Goal: Task Accomplishment & Management: Complete application form

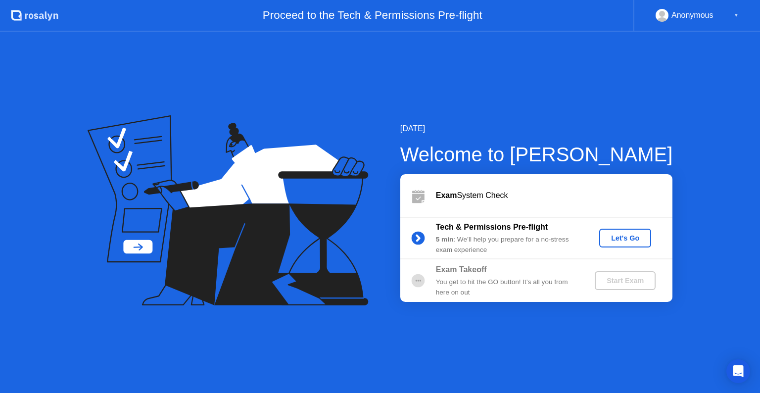
click at [630, 239] on div "Let's Go" at bounding box center [625, 238] width 44 height 8
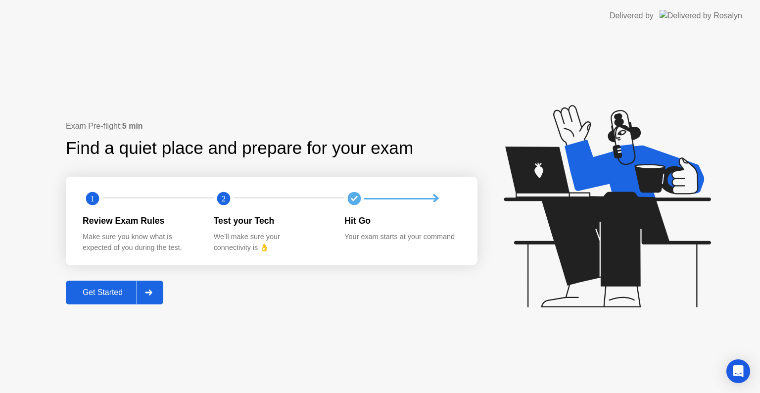
click at [119, 290] on div "Get Started" at bounding box center [103, 292] width 68 height 9
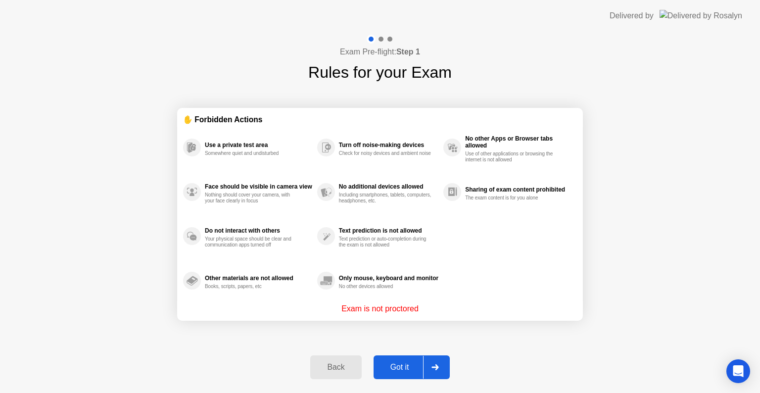
click at [396, 363] on div "Got it" at bounding box center [400, 367] width 47 height 9
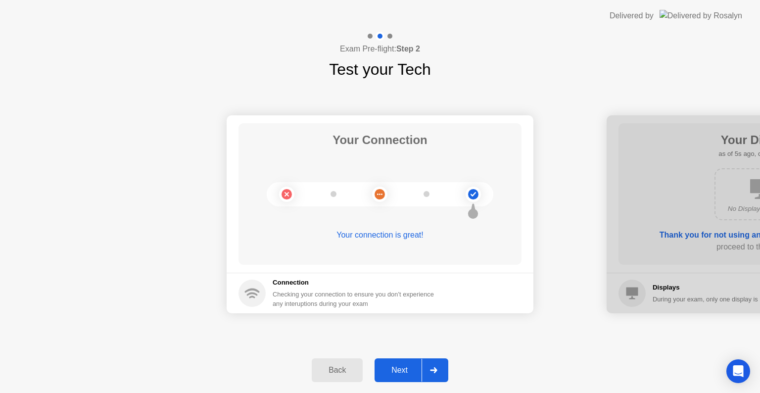
click at [433, 372] on icon at bounding box center [433, 370] width 7 height 6
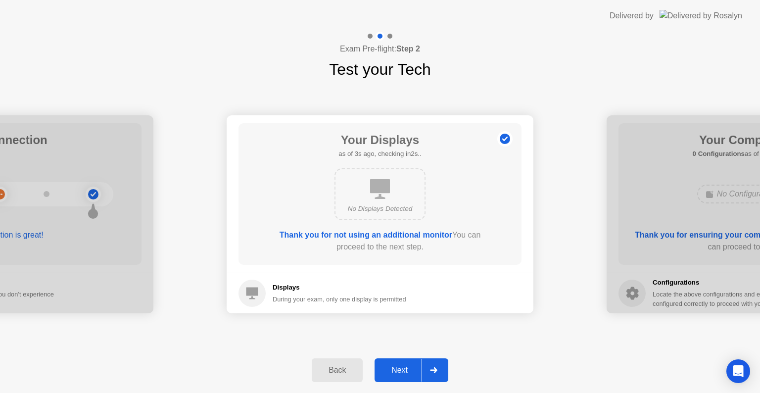
click at [422, 370] on div at bounding box center [434, 370] width 24 height 23
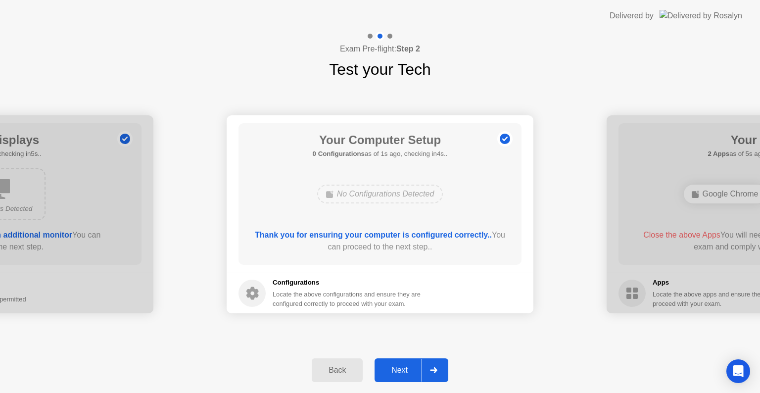
click at [413, 368] on div "Next" at bounding box center [400, 370] width 44 height 9
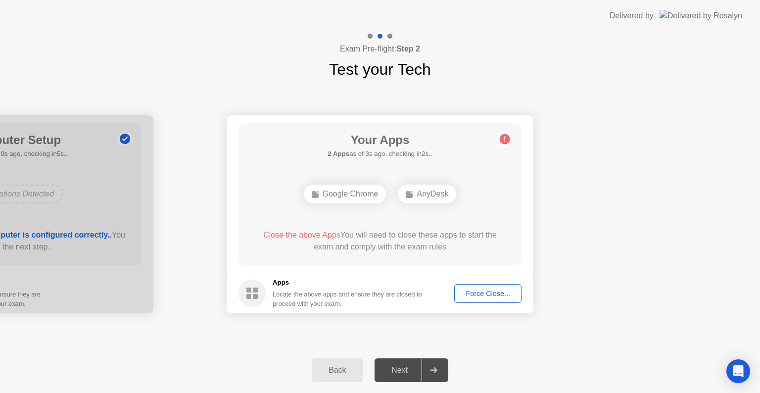
click at [322, 196] on div "Google Chrome" at bounding box center [345, 194] width 83 height 19
click at [327, 191] on div "Google Chrome" at bounding box center [345, 194] width 83 height 19
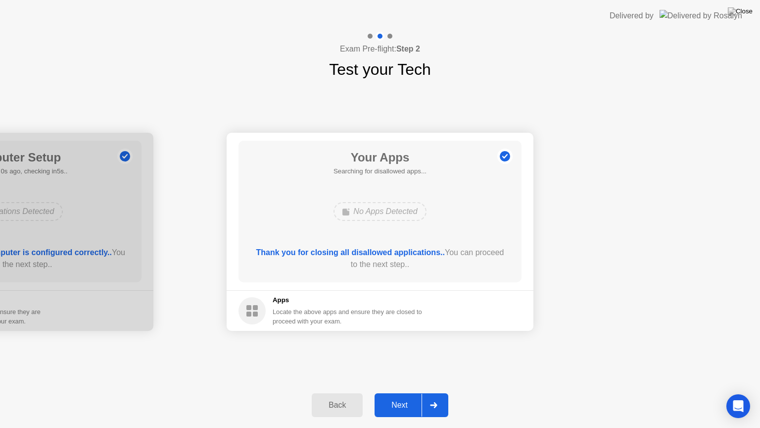
click at [413, 392] on div "Next" at bounding box center [400, 404] width 44 height 9
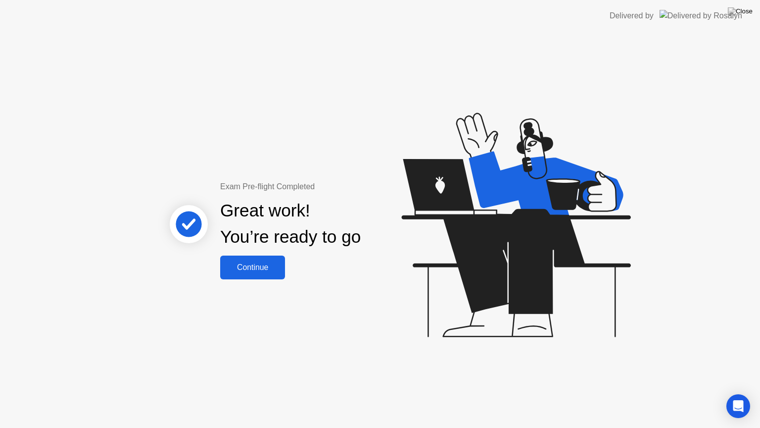
click at [265, 271] on div "Continue" at bounding box center [252, 267] width 59 height 9
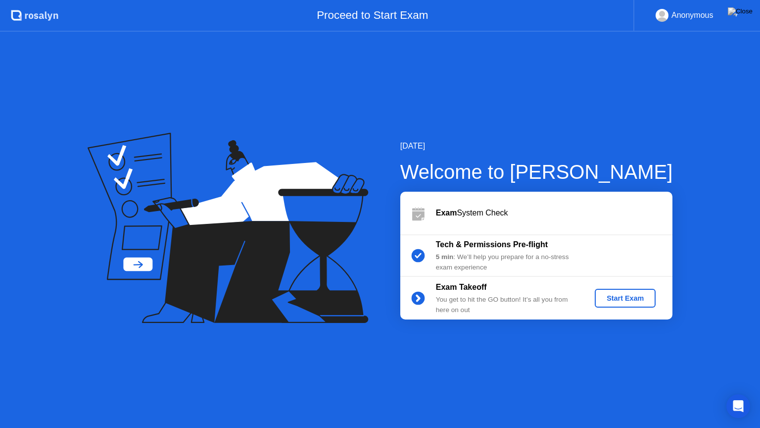
click at [423, 253] on circle at bounding box center [417, 255] width 13 height 13
click at [416, 260] on circle at bounding box center [417, 255] width 13 height 13
click at [693, 14] on div "Anonymous" at bounding box center [693, 15] width 42 height 13
click at [737, 12] on div "▼" at bounding box center [736, 15] width 5 height 13
click at [738, 12] on div "▼" at bounding box center [736, 15] width 5 height 13
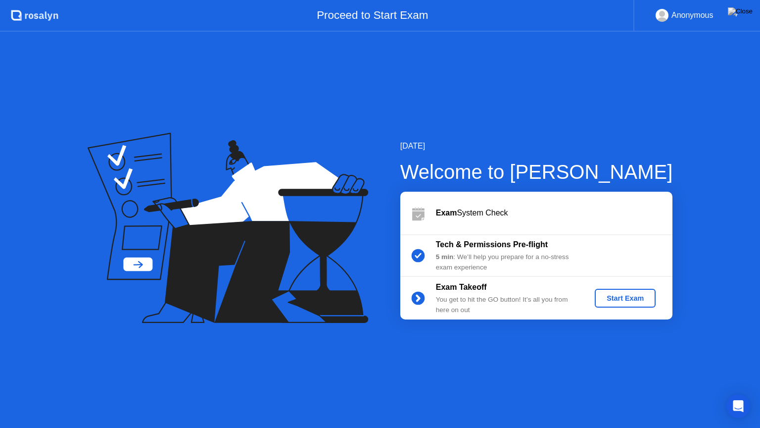
click at [697, 17] on div "Anonymous" at bounding box center [693, 15] width 42 height 13
click at [6, 392] on div "[DATE] Welcome to [PERSON_NAME] Exam System Check Tech & Permissions Pre-flight…" at bounding box center [380, 230] width 760 height 396
click at [36, 392] on div "[DATE] Welcome to [PERSON_NAME] Exam System Check Tech & Permissions Pre-flight…" at bounding box center [380, 230] width 760 height 396
click at [721, 85] on div "[DATE] Welcome to [PERSON_NAME] Exam System Check Tech & Permissions Pre-flight…" at bounding box center [380, 230] width 760 height 396
click at [420, 210] on icon at bounding box center [418, 208] width 12 height 3
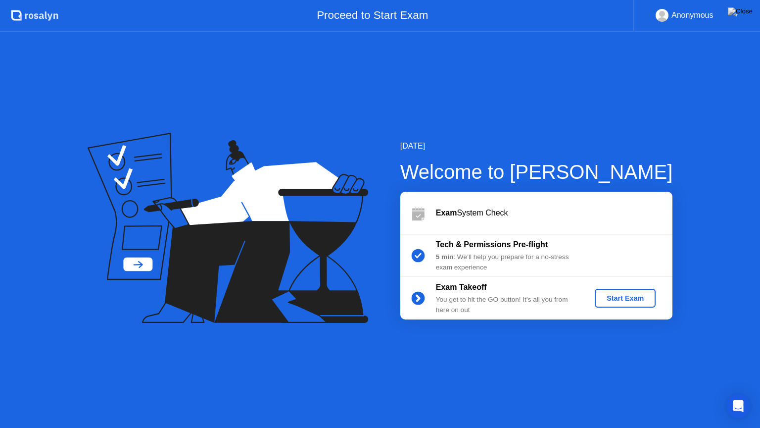
click at [639, 295] on div "Start Exam" at bounding box center [625, 298] width 53 height 8
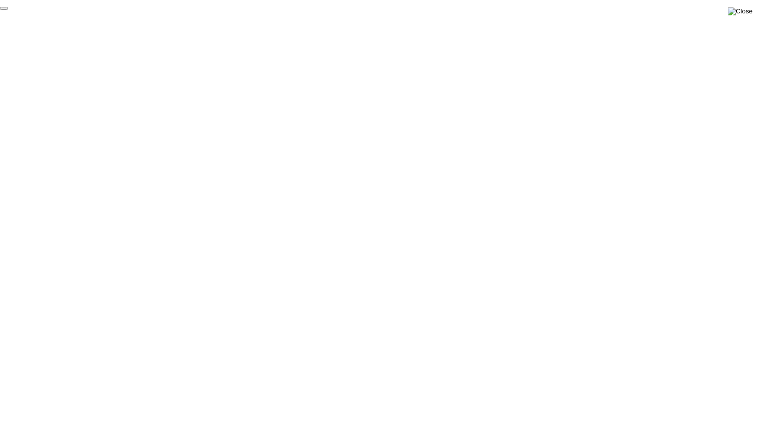
click at [742, 15] on img at bounding box center [740, 11] width 25 height 8
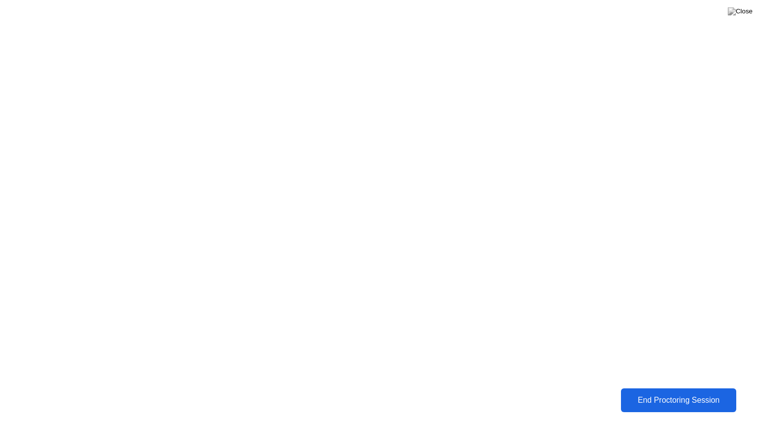
click at [682, 391] on button "End Proctoring Session" at bounding box center [679, 399] width 118 height 24
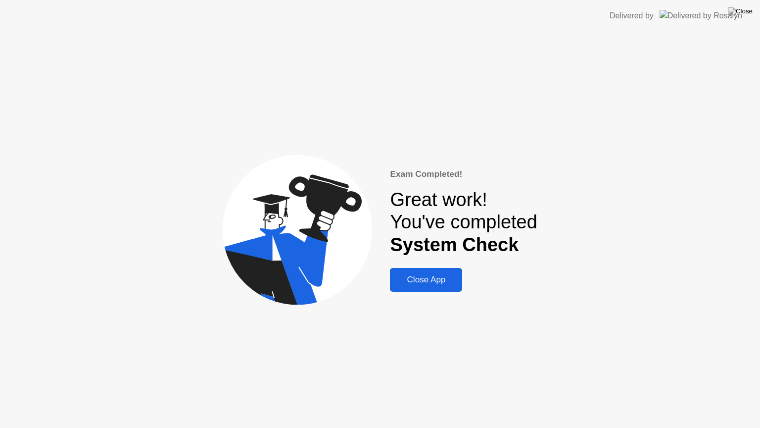
click at [439, 269] on button "Close App" at bounding box center [426, 280] width 72 height 24
